Goal: Transaction & Acquisition: Register for event/course

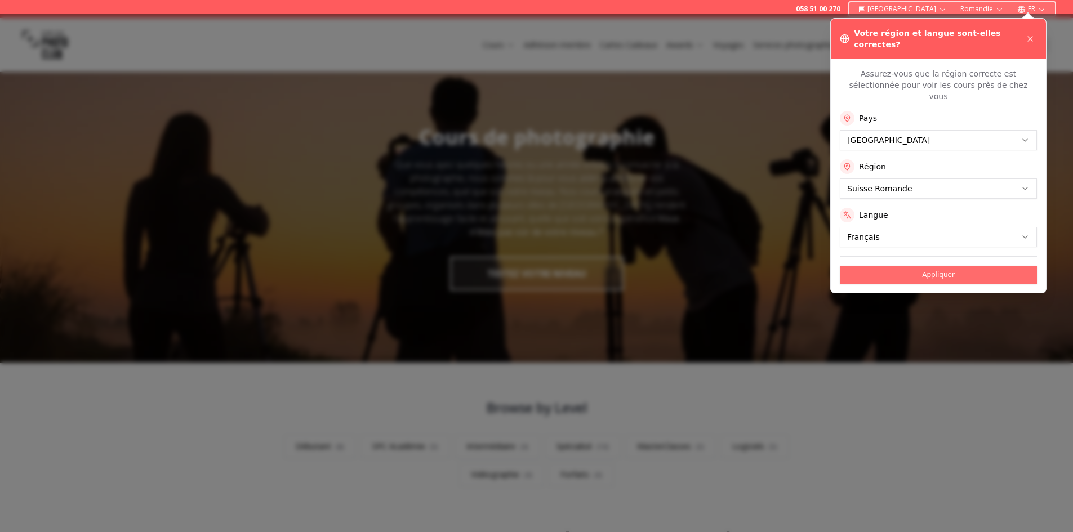
click at [940, 266] on button "Appliquer" at bounding box center [938, 275] width 197 height 18
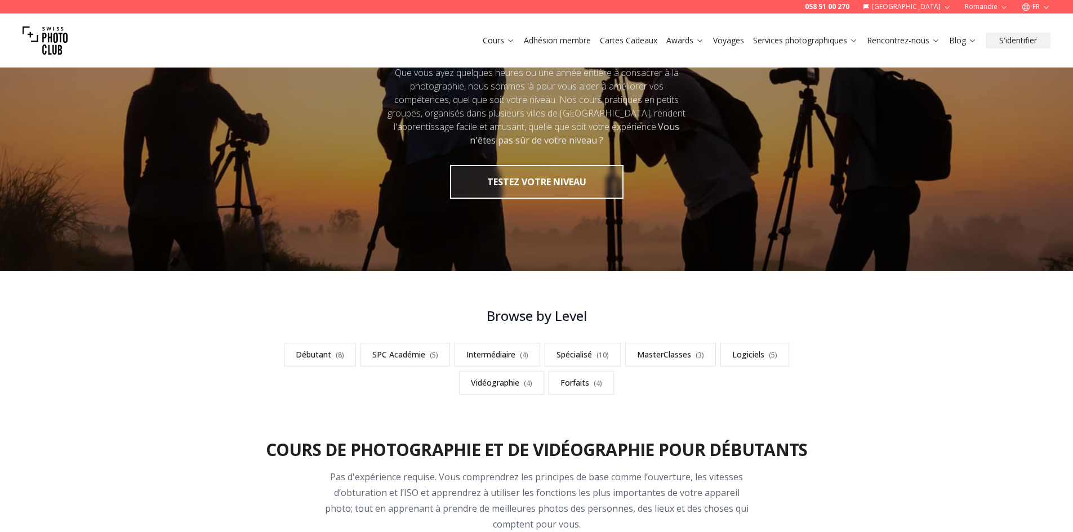
scroll to position [113, 0]
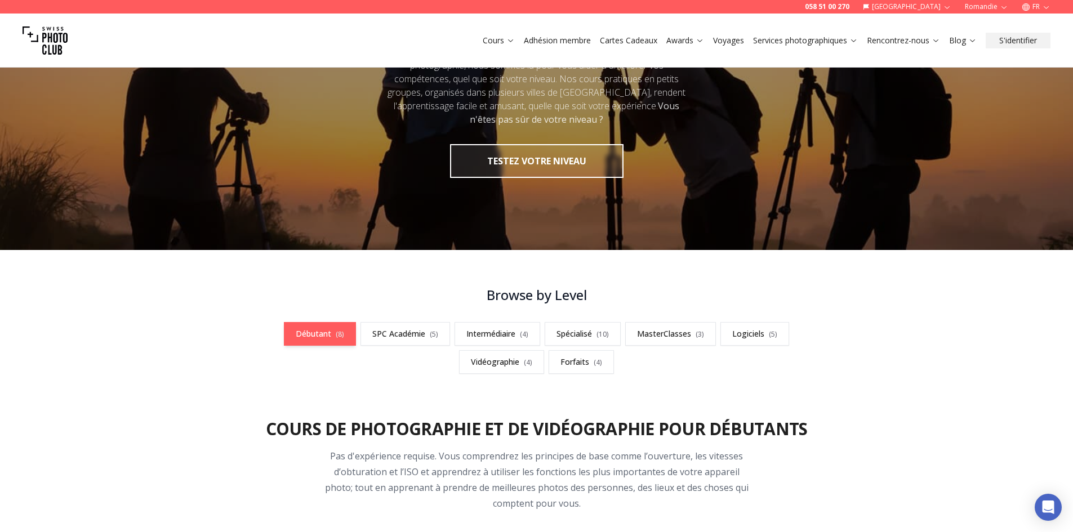
click at [320, 336] on link "Débutant ( 8 )" at bounding box center [320, 334] width 72 height 24
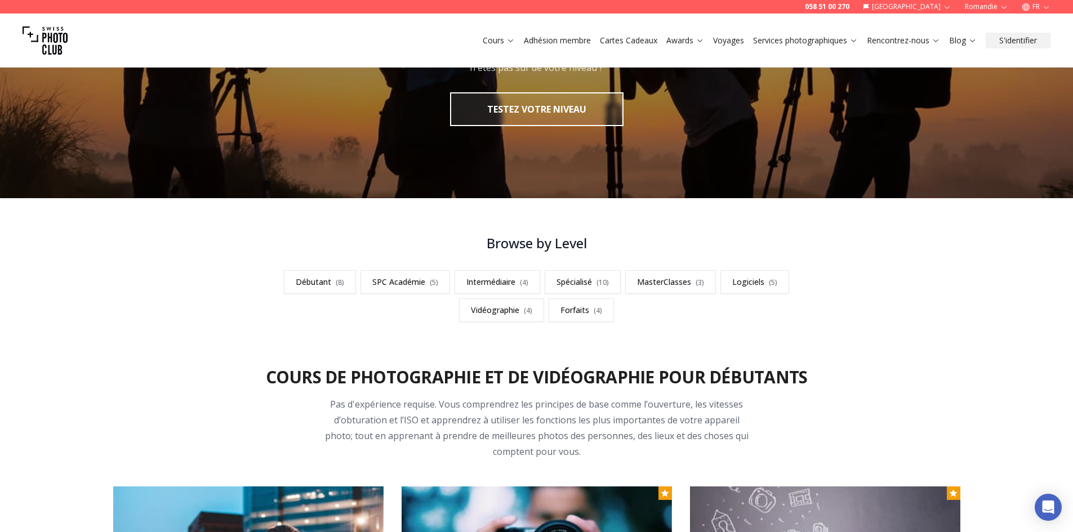
scroll to position [169, 0]
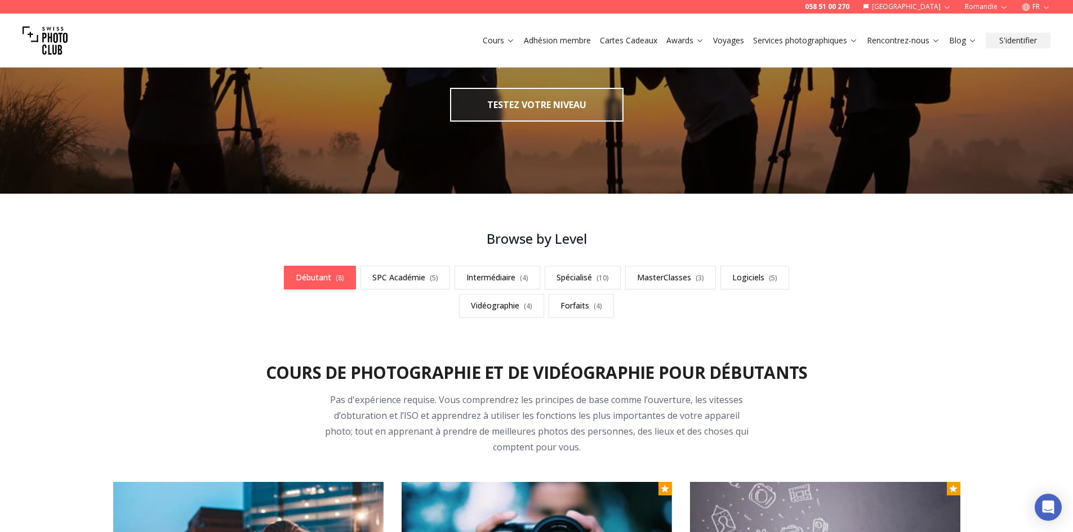
click at [317, 279] on link "Débutant ( 8 )" at bounding box center [320, 278] width 72 height 24
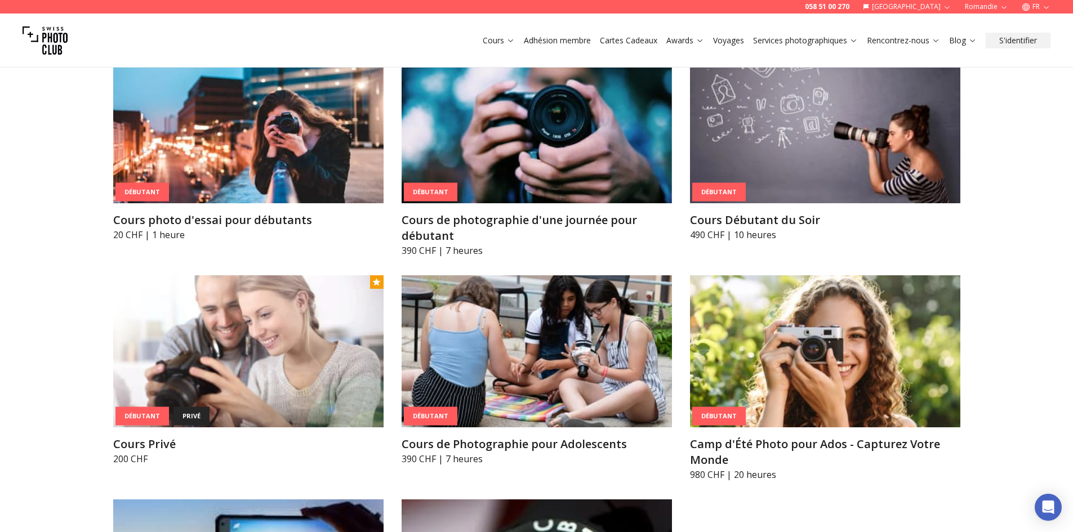
scroll to position [620, 0]
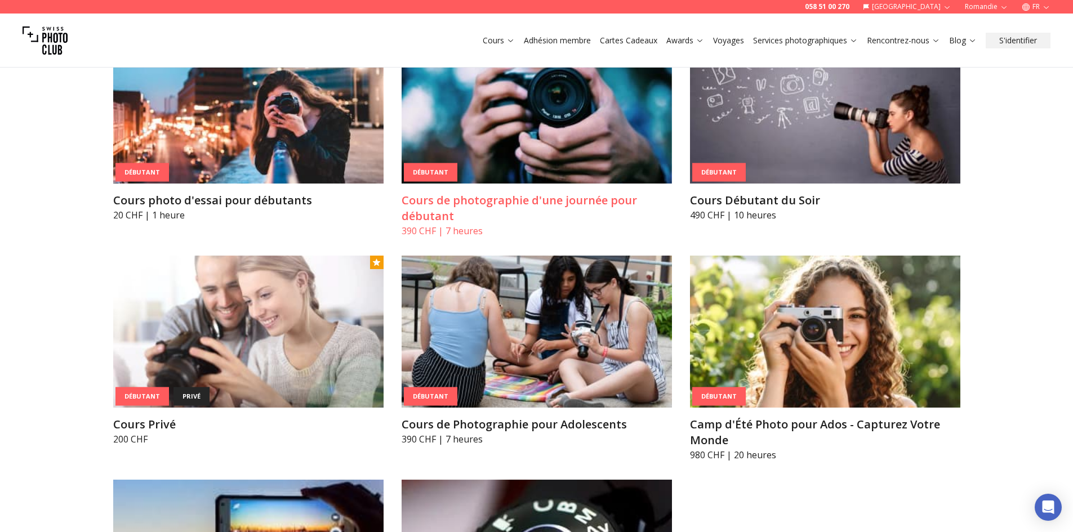
click at [452, 202] on h3 "Cours de photographie d'une journée pour débutant" at bounding box center [537, 209] width 270 height 32
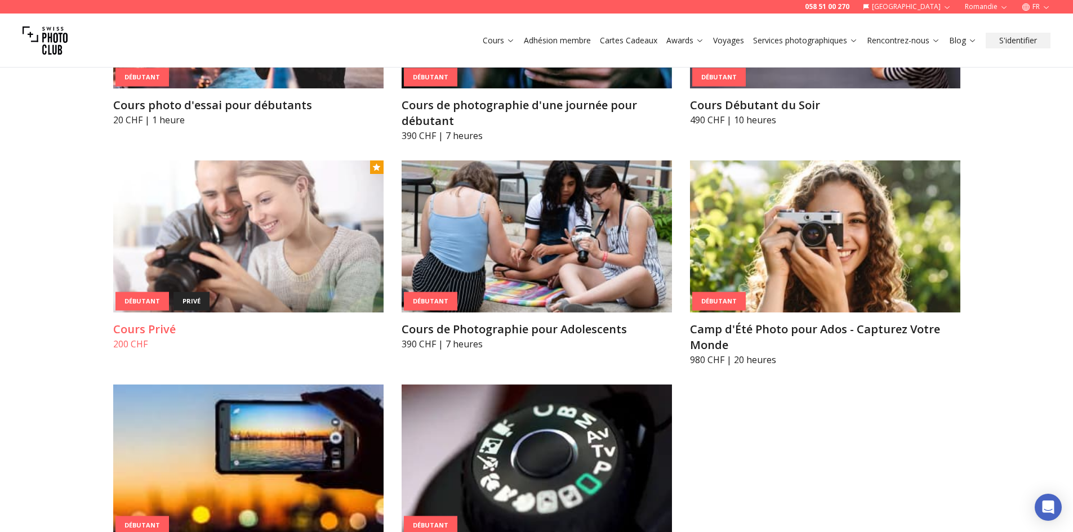
scroll to position [732, 0]
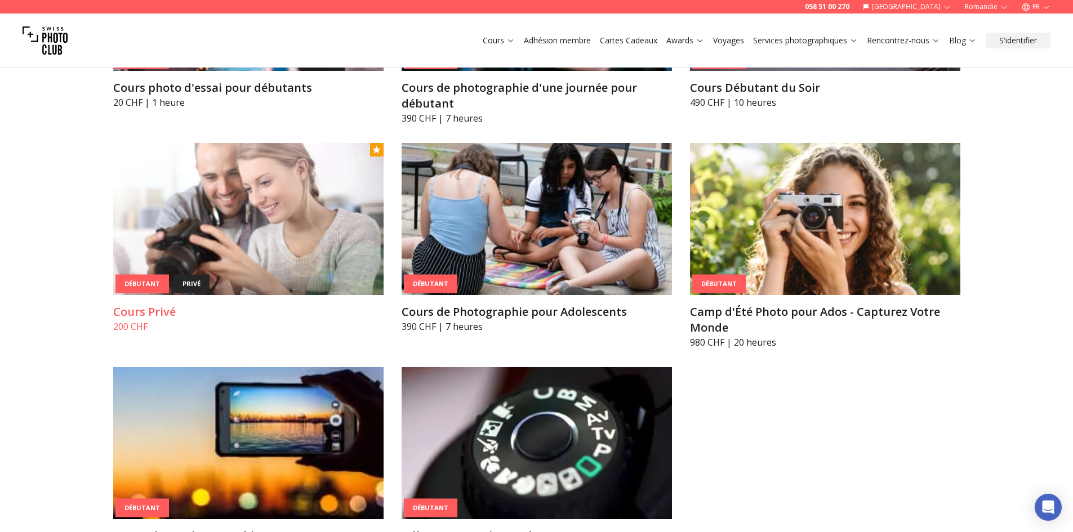
click at [166, 307] on h3 "Cours Privé" at bounding box center [248, 312] width 270 height 16
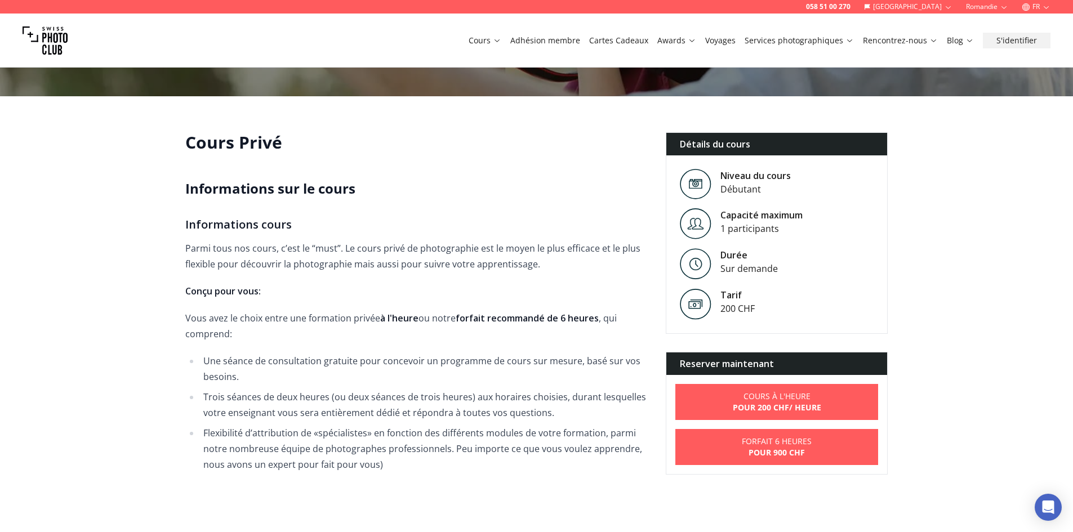
scroll to position [225, 0]
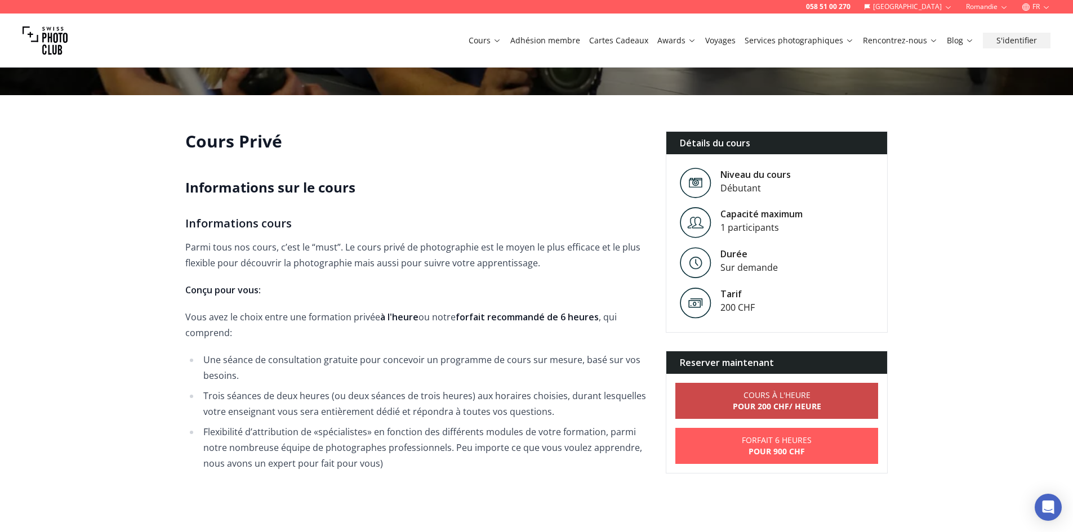
click at [727, 400] on link "Cours à l'heure Pour 200 CHF / Heure" at bounding box center [776, 401] width 203 height 36
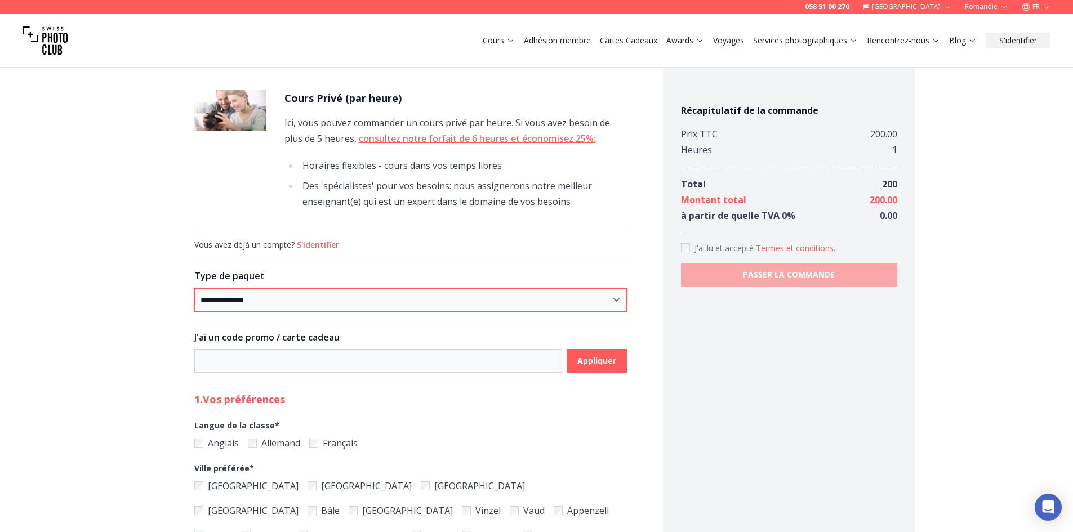
click at [618, 303] on select "**********" at bounding box center [410, 300] width 433 height 24
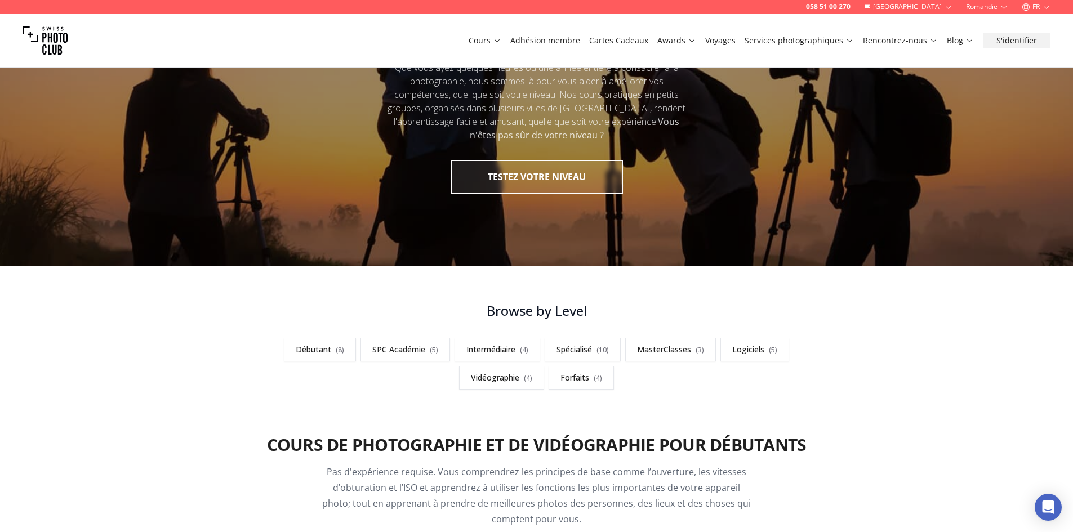
scroll to position [113, 0]
